Goal: Entertainment & Leisure: Browse casually

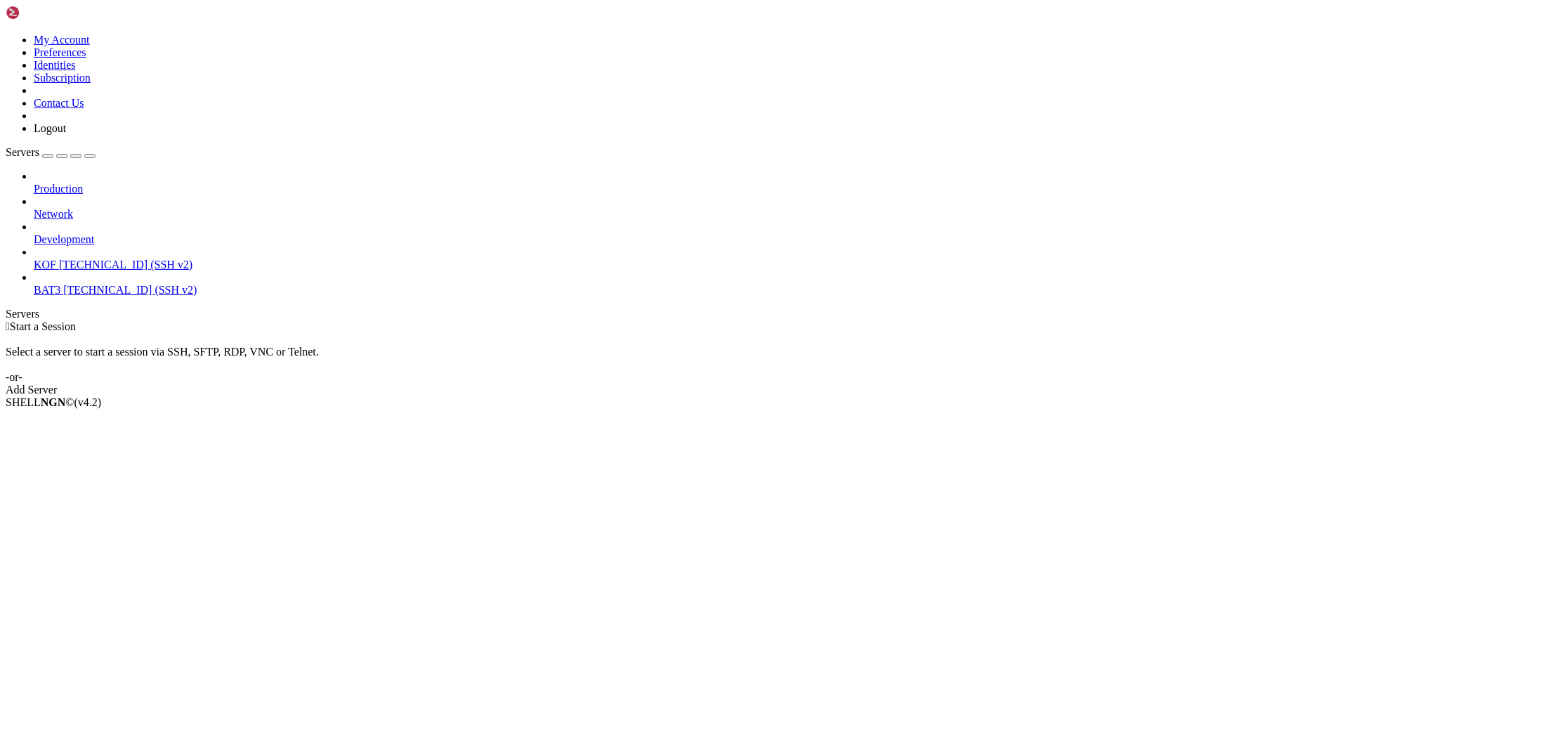
click at [56, 258] on span "KOF" at bounding box center [45, 264] width 22 height 12
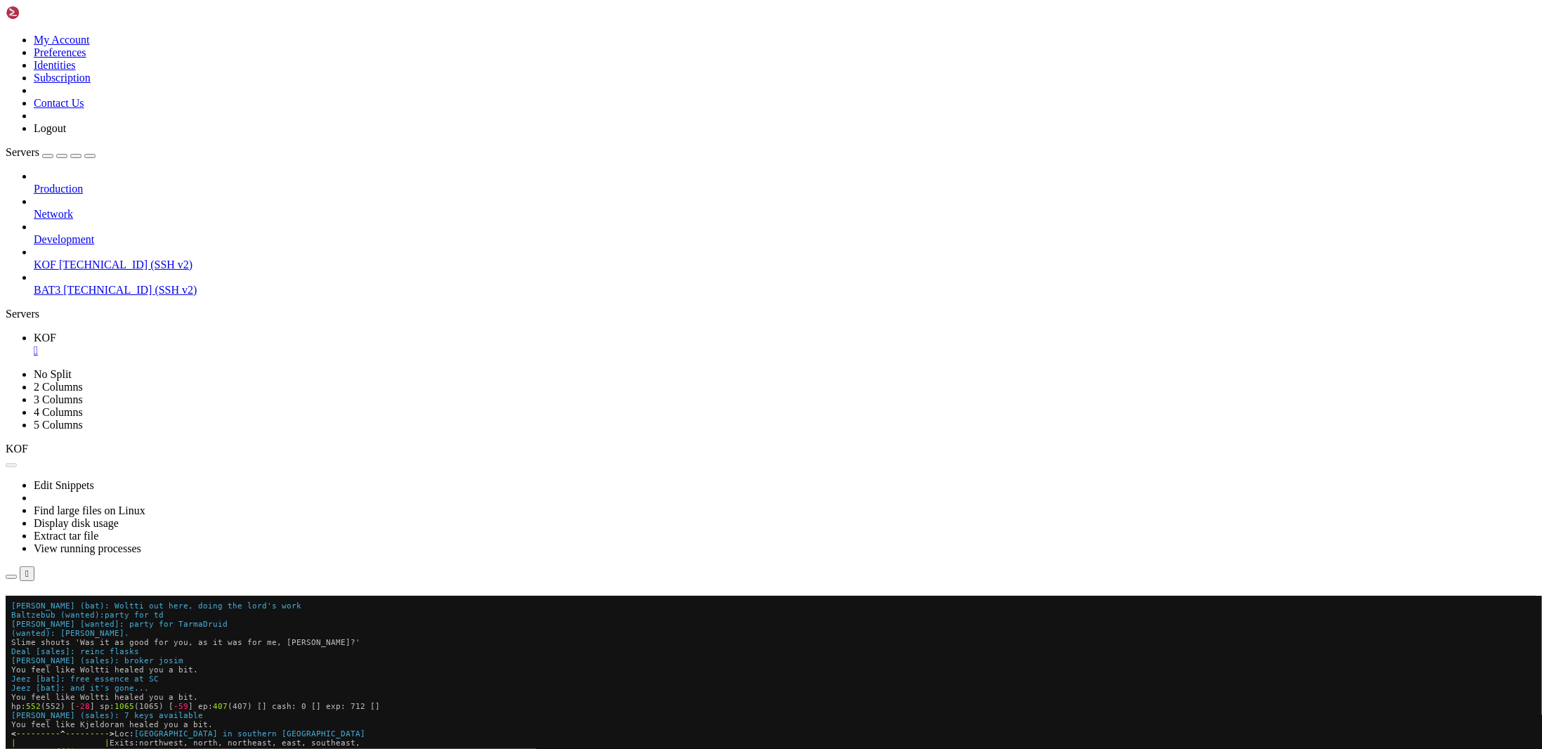
click at [62, 608] on button "Reconnect" at bounding box center [34, 615] width 56 height 15
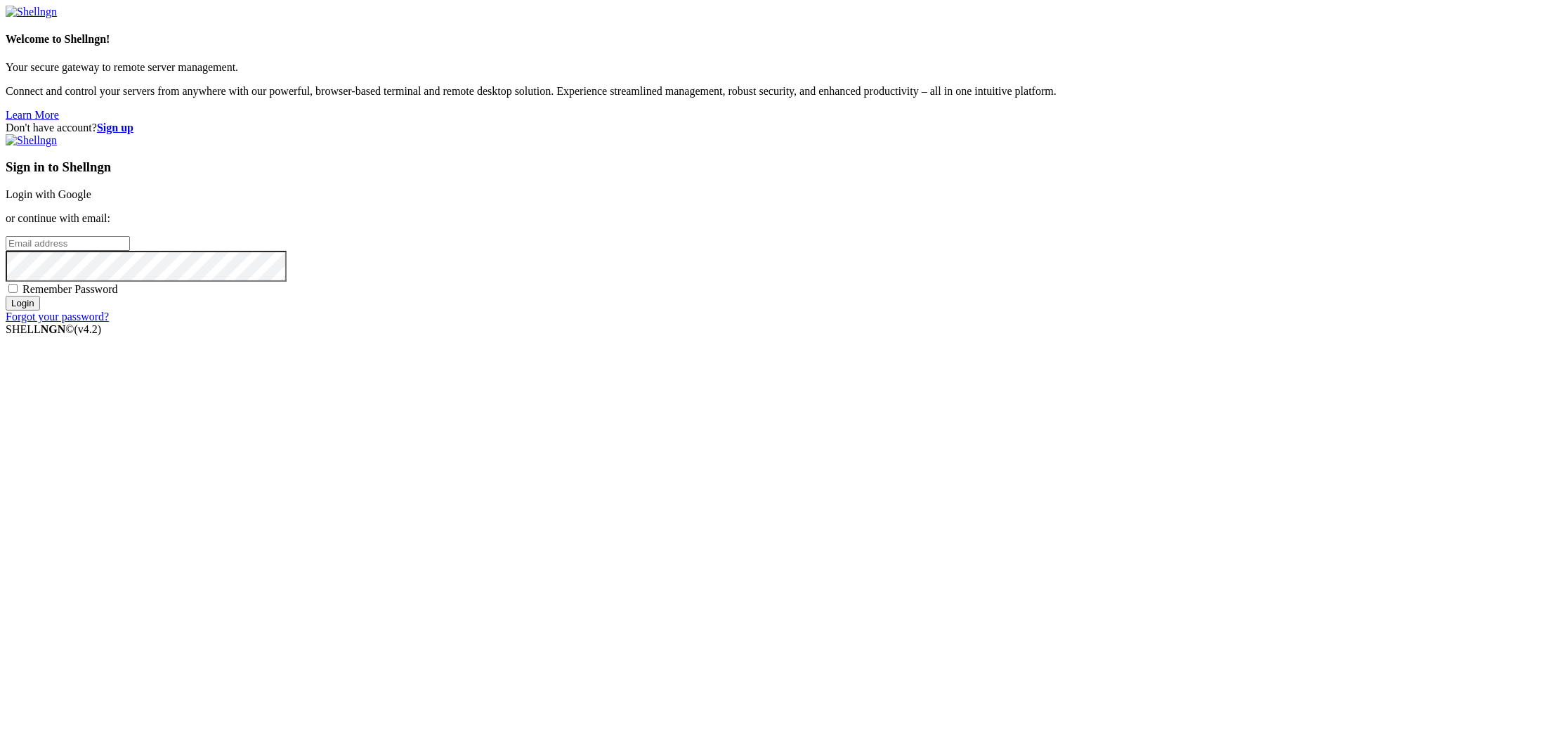
type input "[EMAIL_ADDRESS][DOMAIN_NAME]"
click at [40, 310] on input "Login" at bounding box center [23, 303] width 34 height 15
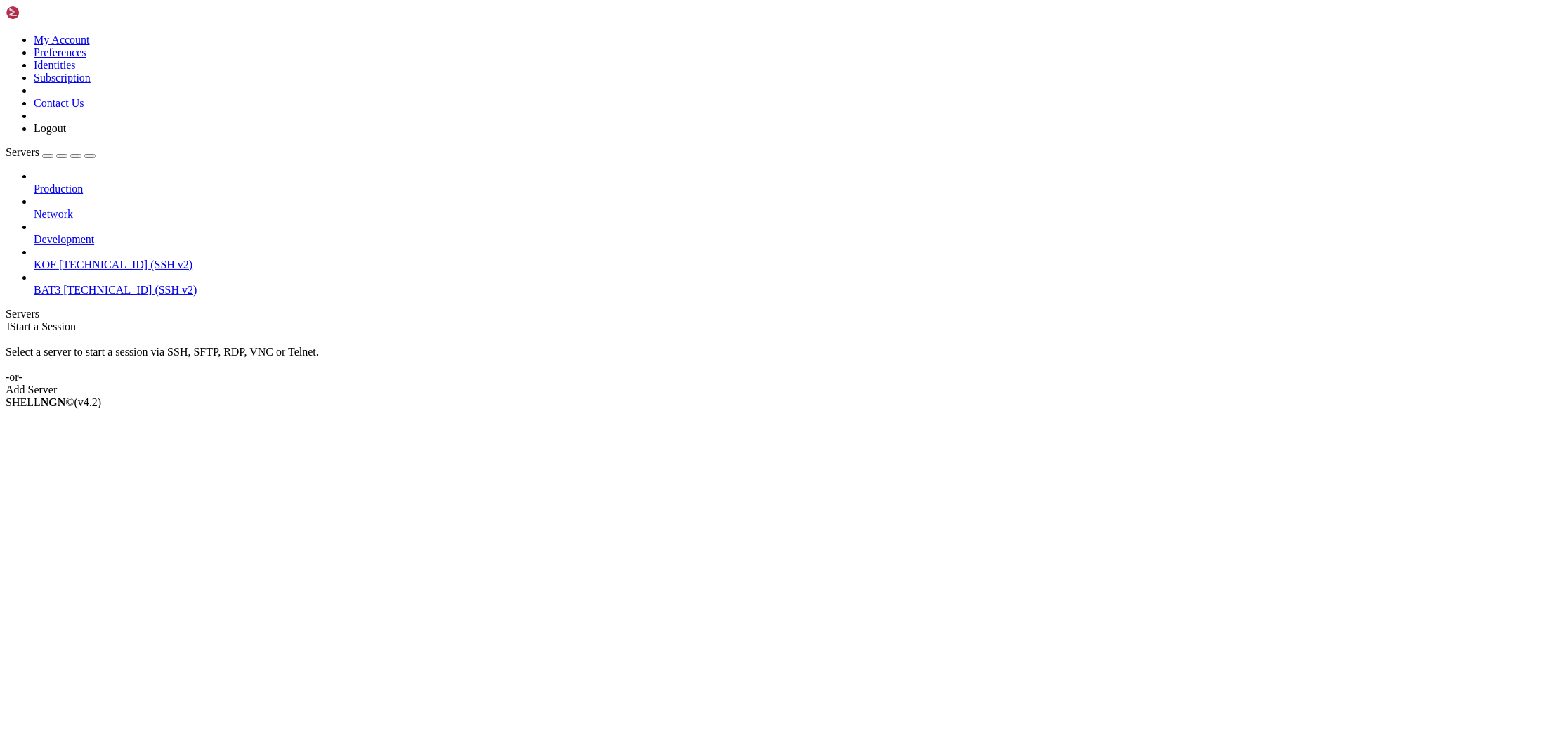
click at [86, 258] on span "[TECHNICAL_ID] (SSH v2)" at bounding box center [125, 264] width 133 height 12
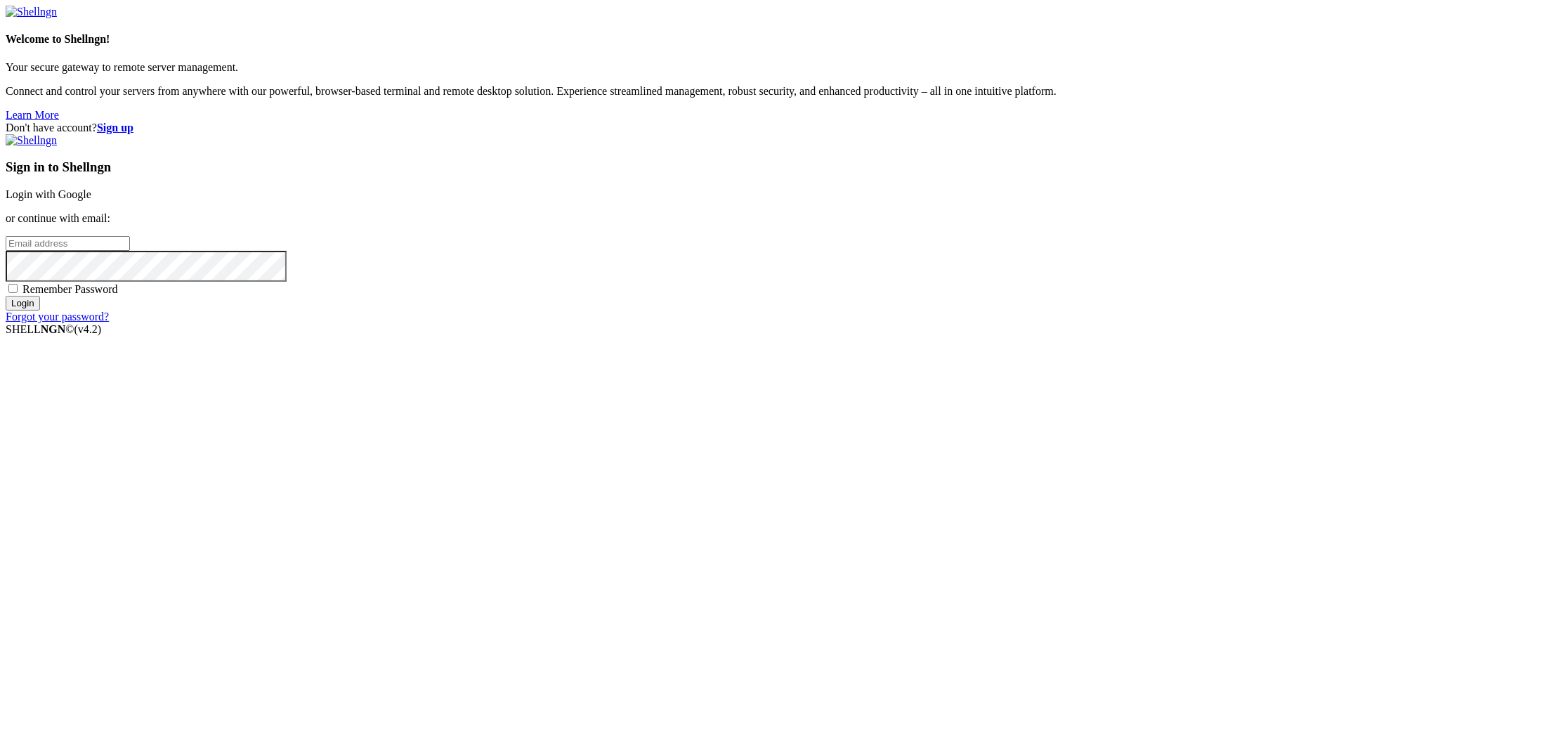
type input "[EMAIL_ADDRESS][DOMAIN_NAME]"
click at [40, 310] on input "Login" at bounding box center [23, 303] width 34 height 15
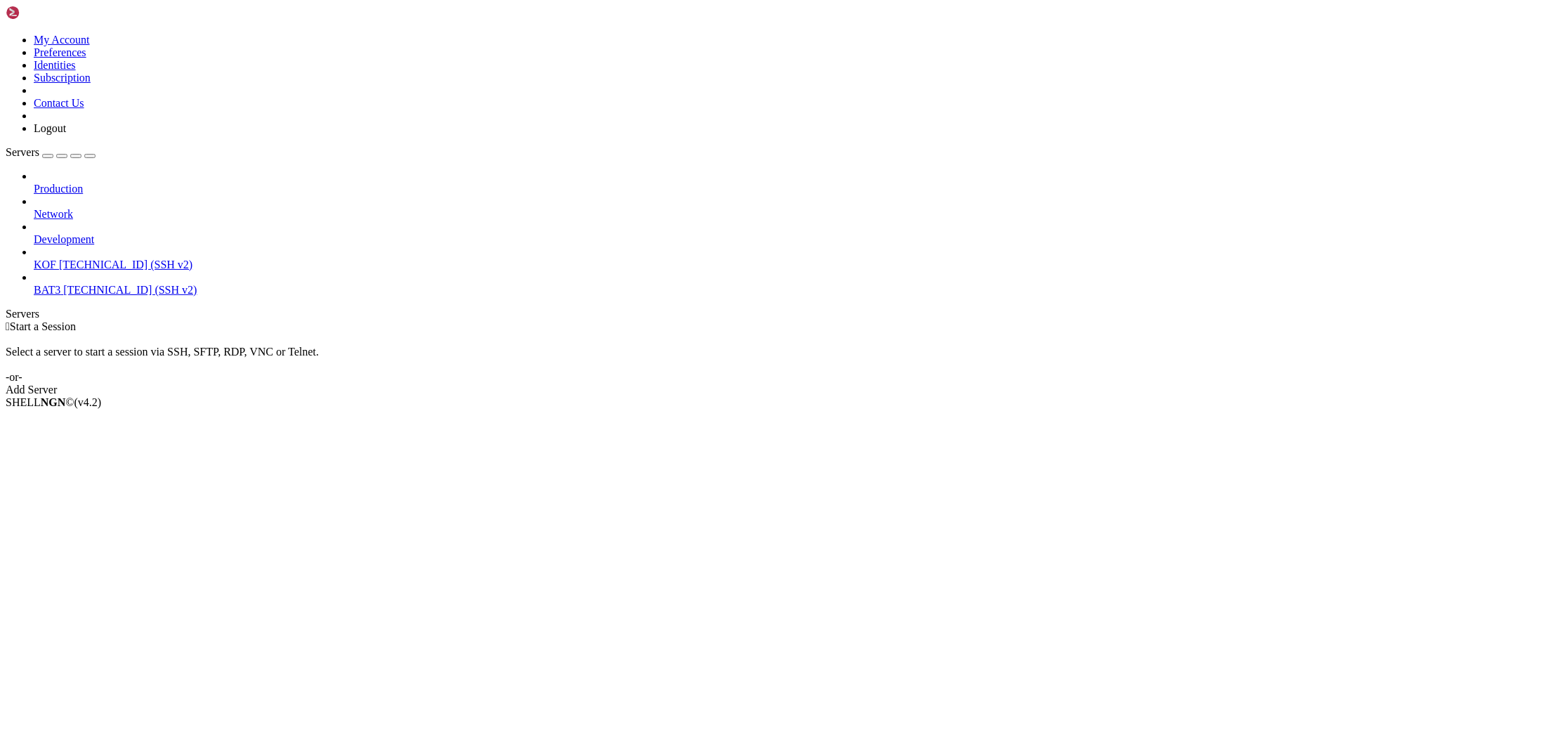
click at [56, 258] on span "KOF" at bounding box center [45, 264] width 22 height 12
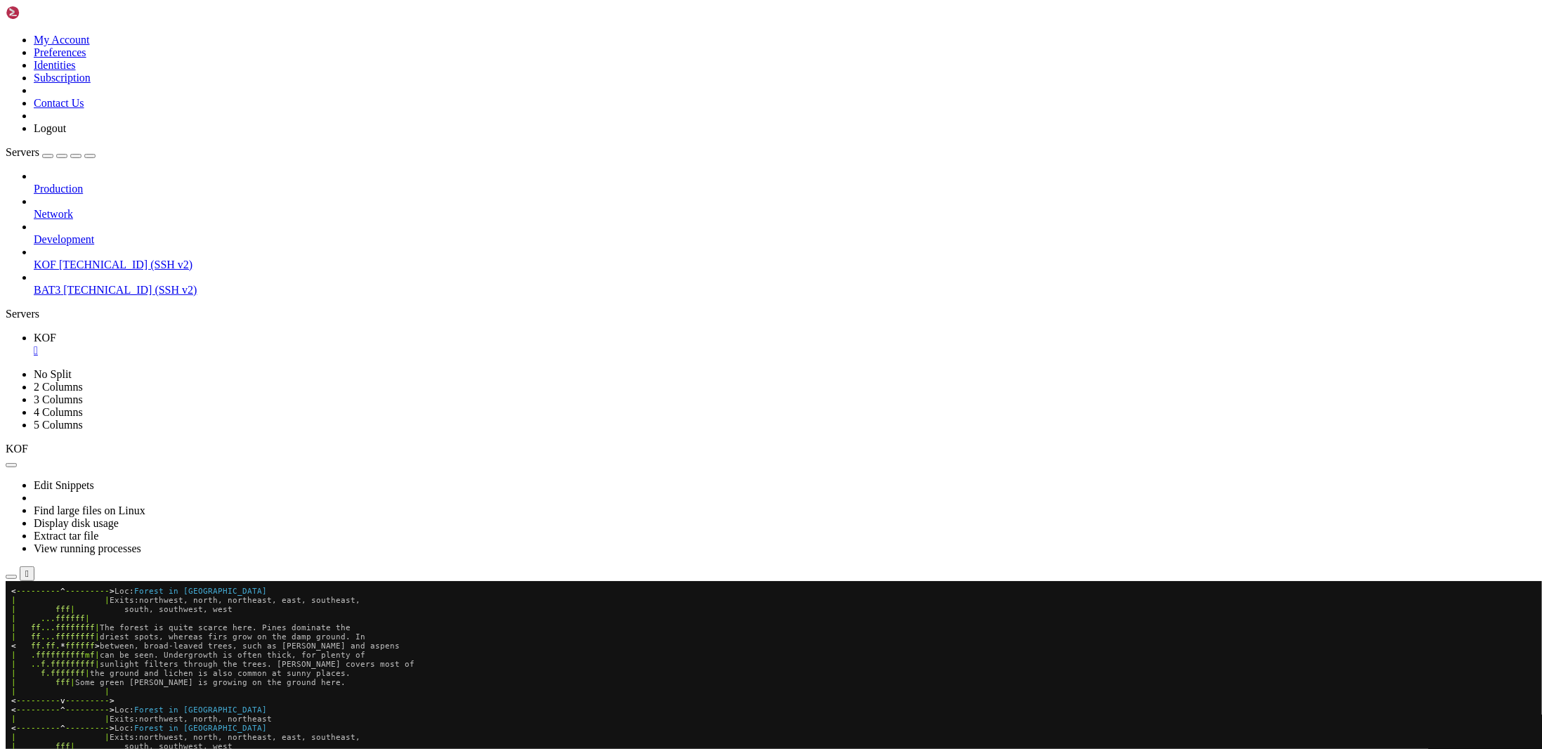
scroll to position [100, 0]
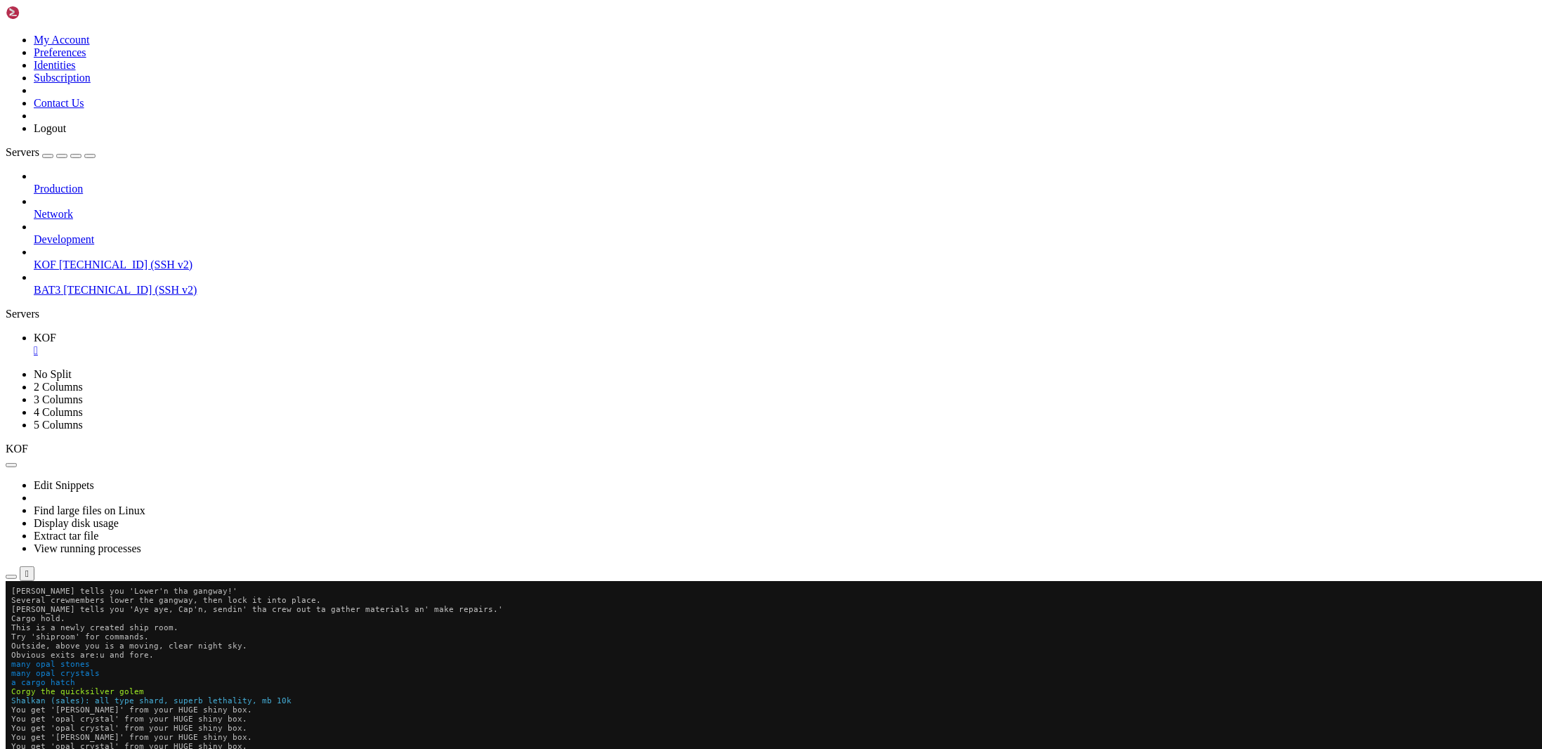
scroll to position [100, 0]
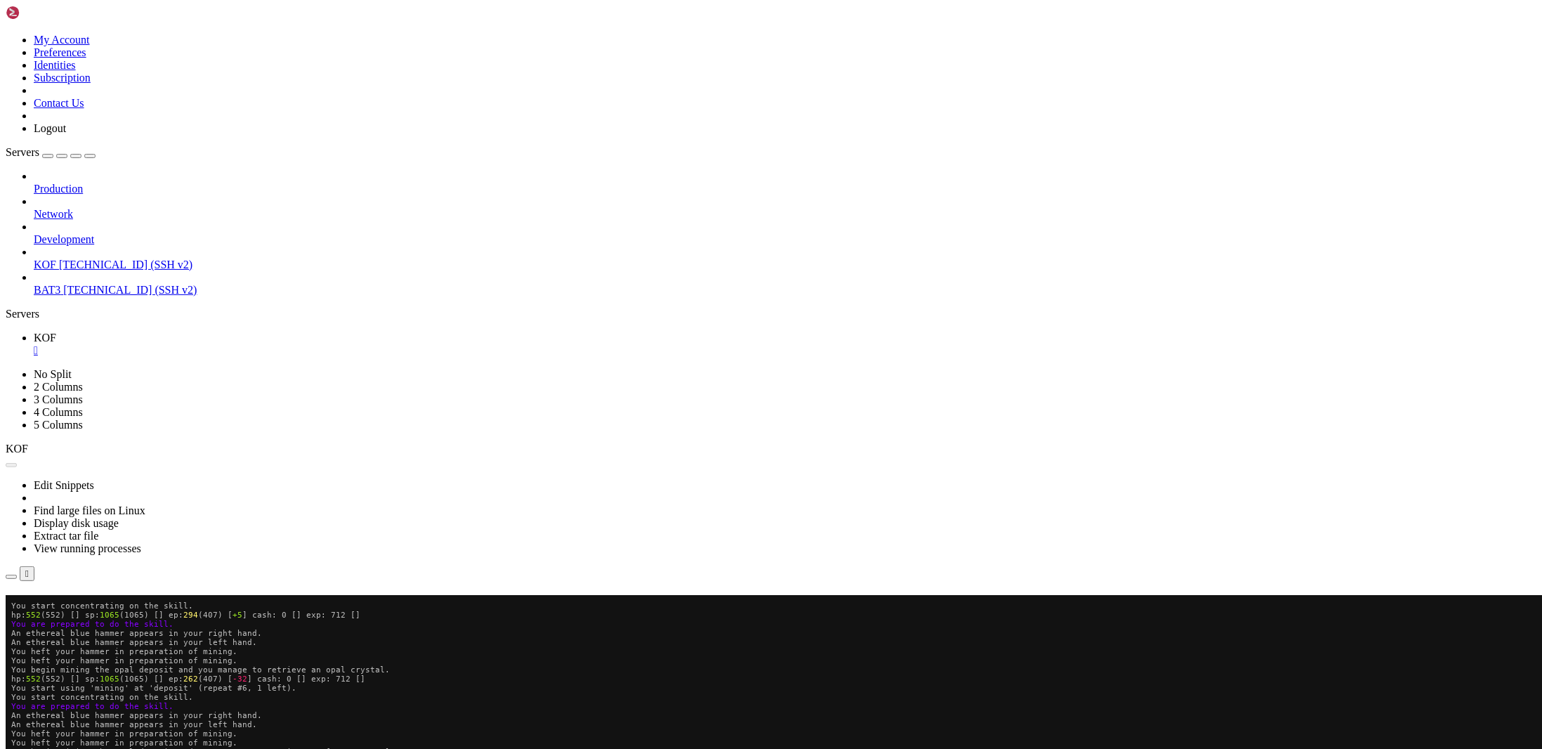
click at [62, 608] on button "Reconnect" at bounding box center [34, 615] width 56 height 15
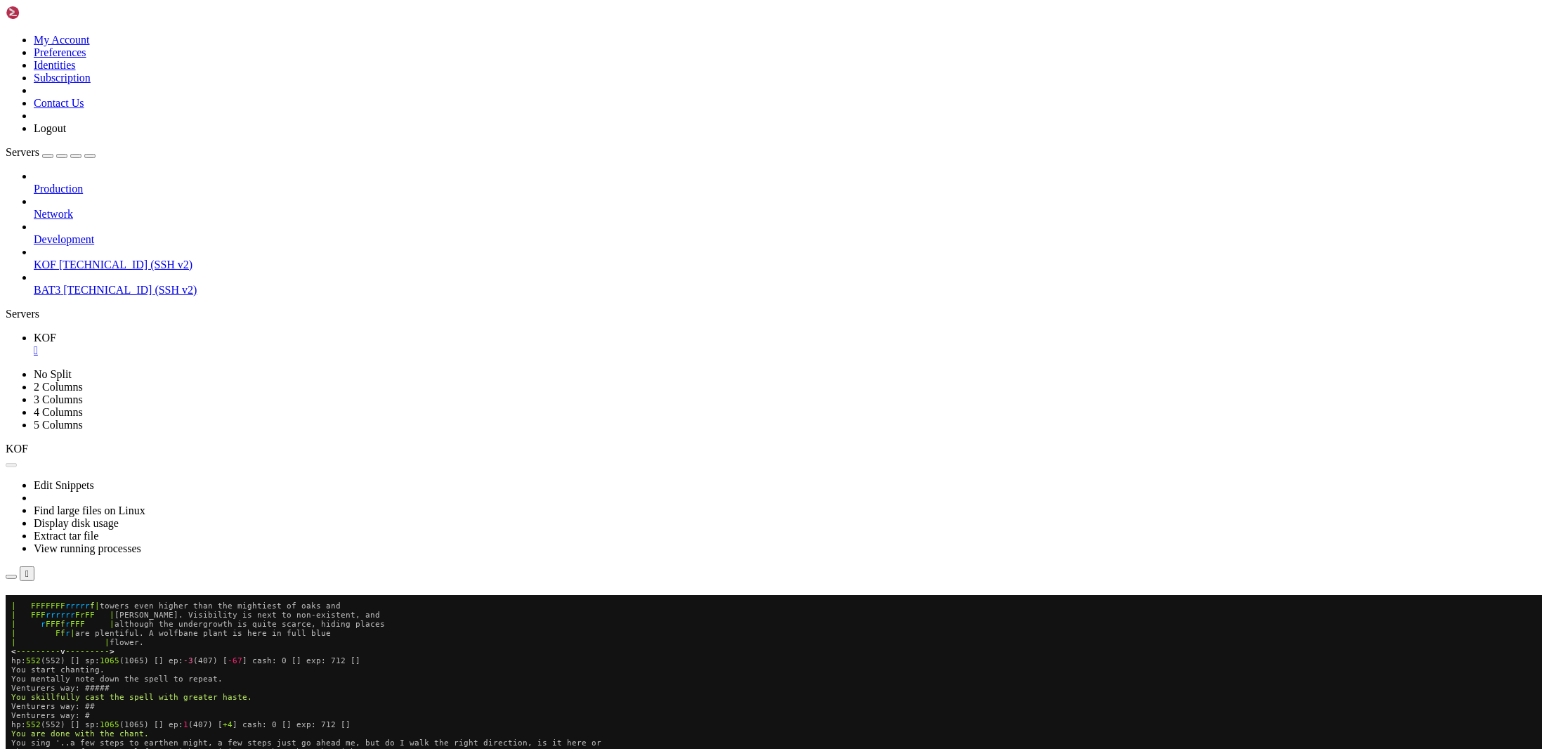
click at [62, 608] on button "Reconnect" at bounding box center [34, 615] width 56 height 15
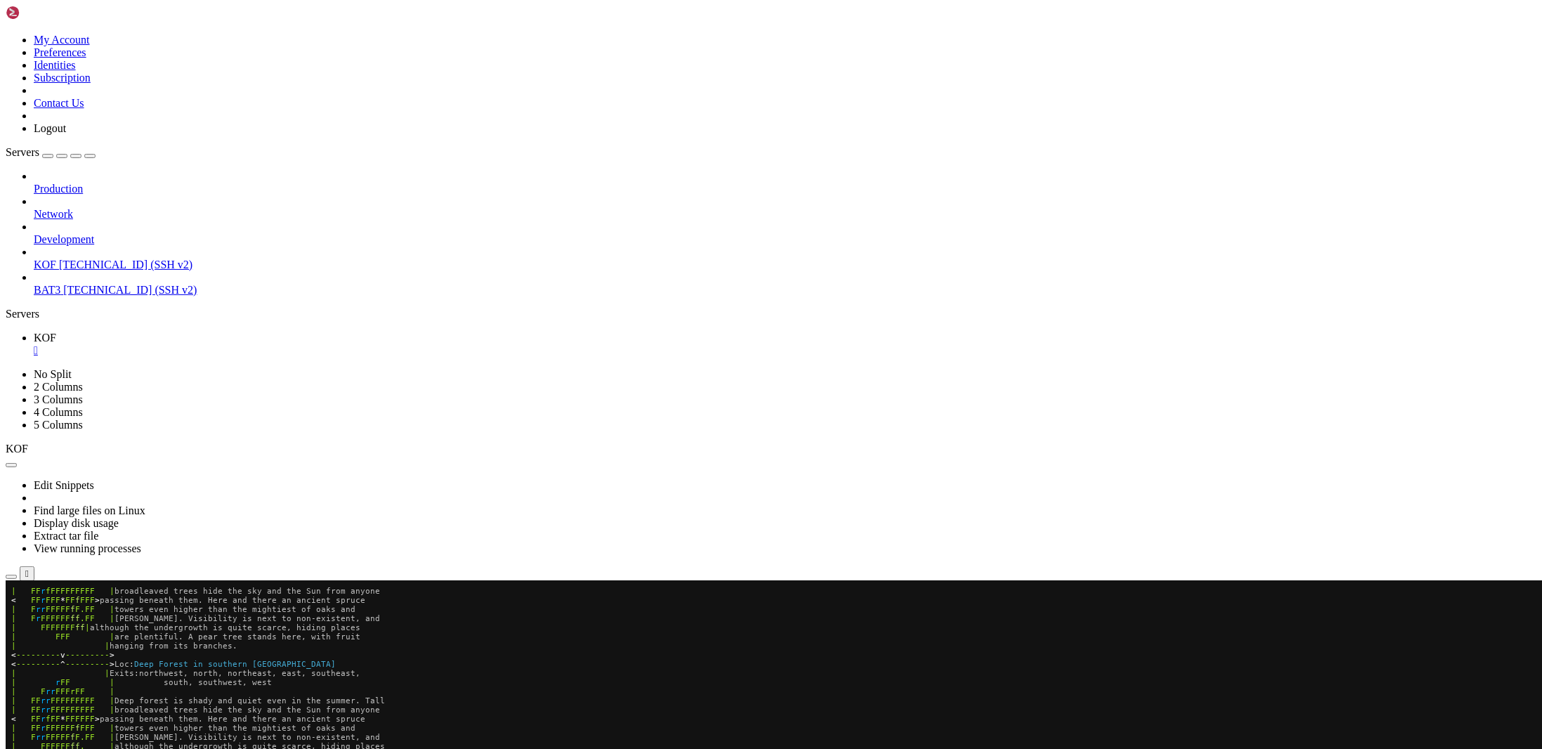
scroll to position [6, 1]
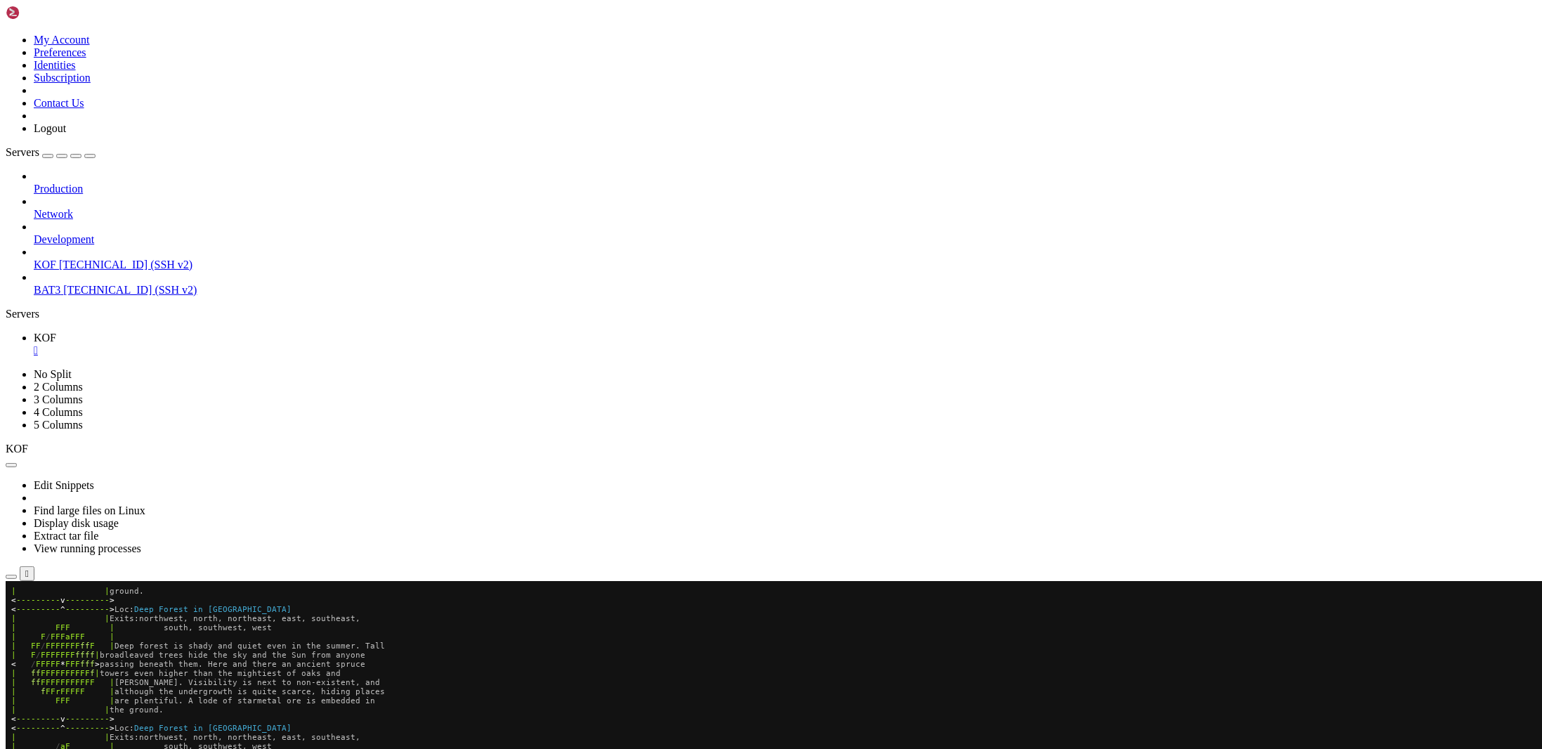
scroll to position [6, 1]
